Goal: Task Accomplishment & Management: Use online tool/utility

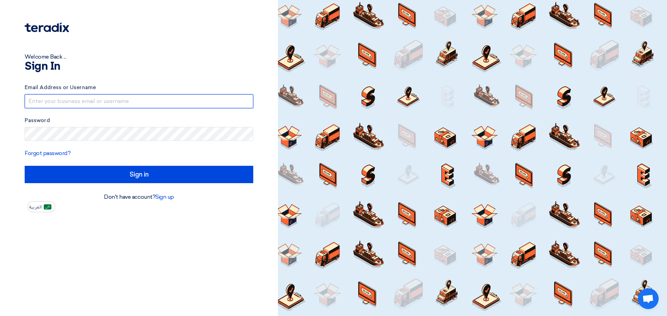
drag, startPoint x: 211, startPoint y: 103, endPoint x: 210, endPoint y: 107, distance: 4.1
click at [211, 103] on input "text" at bounding box center [139, 101] width 228 height 14
type input "[EMAIL_ADDRESS][DOMAIN_NAME]"
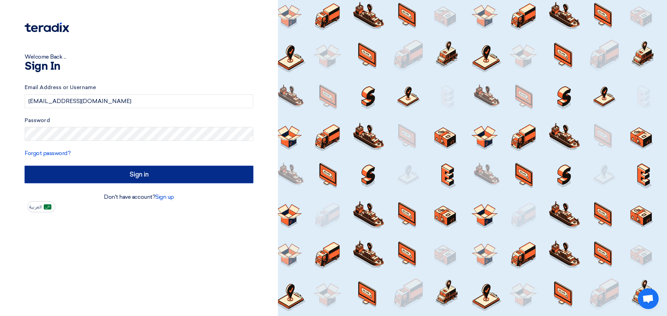
click at [118, 175] on input "Sign in" at bounding box center [139, 174] width 228 height 17
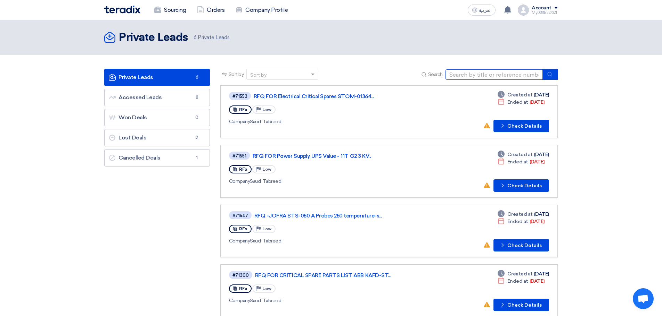
click at [509, 74] on input at bounding box center [493, 74] width 97 height 10
paste input "STOM-014116 JODC- Safety Critical Consumables-2025"
click at [550, 75] on icon "submit" at bounding box center [550, 75] width 6 height 6
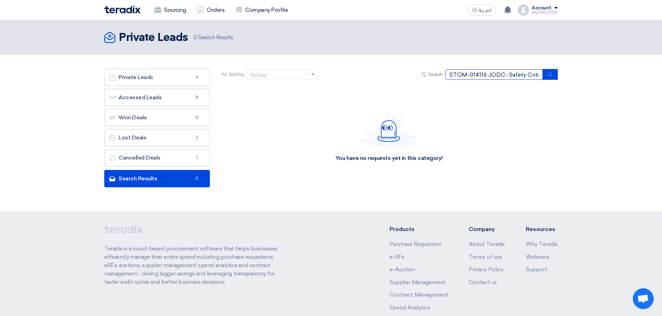
click at [499, 74] on input "STOM-014116 JODC- Safety Critical Consumables-2025" at bounding box center [493, 74] width 97 height 10
click at [504, 74] on input "STOM-014116 JODC- Safety Critical Consumables-2025" at bounding box center [493, 74] width 97 height 10
drag, startPoint x: 485, startPoint y: 76, endPoint x: 550, endPoint y: 75, distance: 64.2
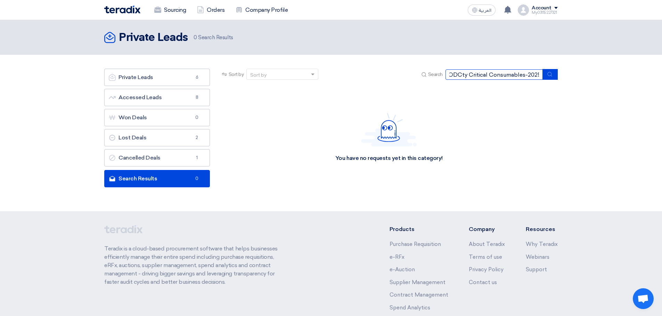
click at [550, 75] on div "Search STOM-014116 - SafeJODCty Critical Consumables-2025" at bounding box center [488, 74] width 138 height 11
type input "STOM-014116"
click at [549, 73] on icon "submit" at bounding box center [550, 75] width 6 height 6
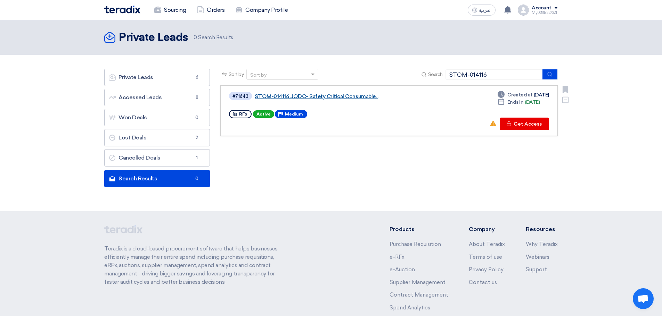
click at [296, 94] on link "STOM-014116 JODC- Safety Critical Consumable..." at bounding box center [342, 96] width 174 height 6
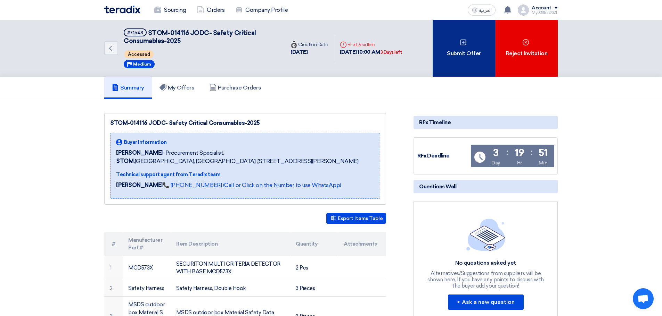
click at [441, 62] on div "Submit Offer" at bounding box center [463, 48] width 63 height 57
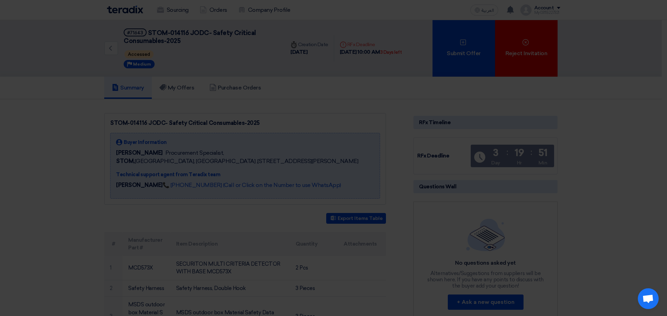
click at [380, 101] on div "Submit a new offer for this request Start a new offer submission from scratch" at bounding box center [333, 67] width 382 height 99
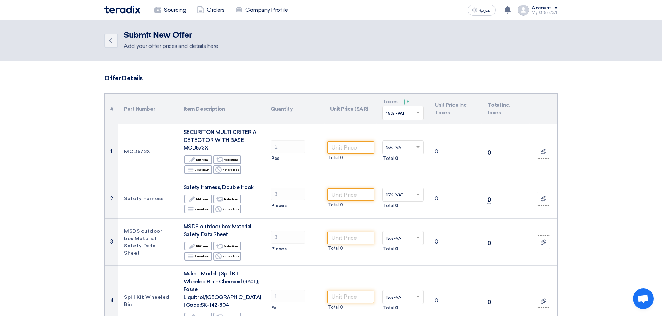
click at [117, 7] on img at bounding box center [122, 10] width 36 height 8
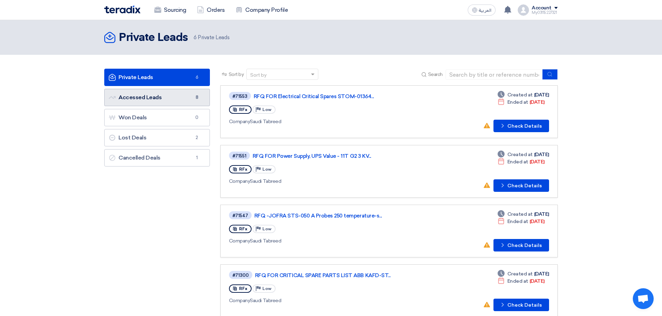
click at [142, 103] on link "Accessed Leads Accessed Leads 8" at bounding box center [157, 97] width 106 height 17
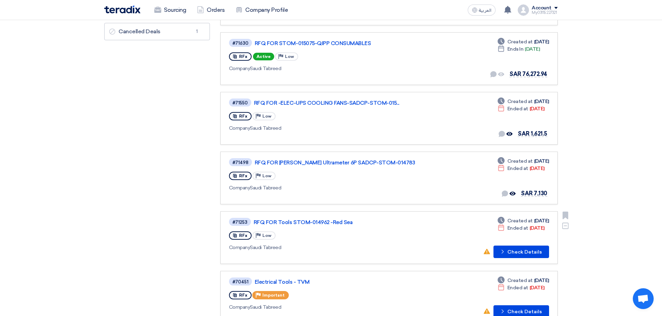
scroll to position [138, 0]
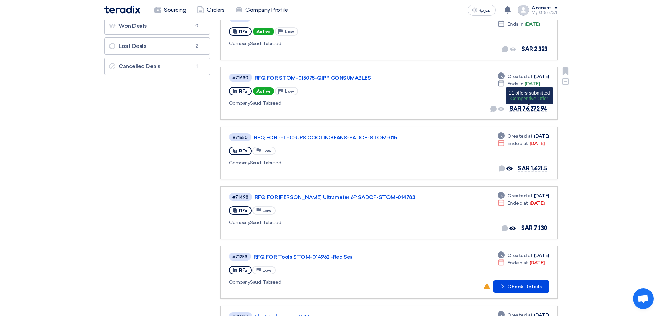
click at [524, 108] on span "SAR 76,272.94" at bounding box center [528, 109] width 38 height 7
click at [334, 81] on link "RFQ FOR STOM-015075-QIPP CONSUMABLES" at bounding box center [342, 78] width 174 height 6
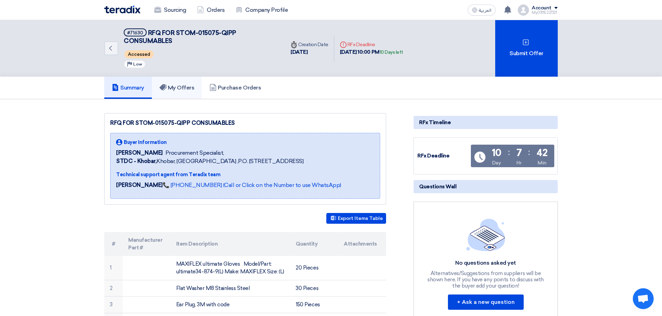
click at [191, 90] on h5 "My Offers" at bounding box center [176, 87] width 35 height 7
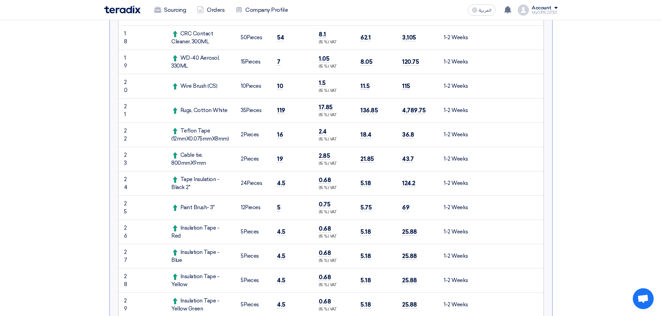
scroll to position [625, 0]
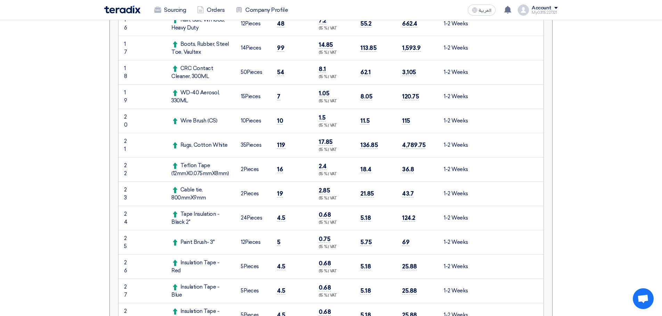
drag, startPoint x: 176, startPoint y: 85, endPoint x: 96, endPoint y: 64, distance: 82.6
